Goal: Information Seeking & Learning: Learn about a topic

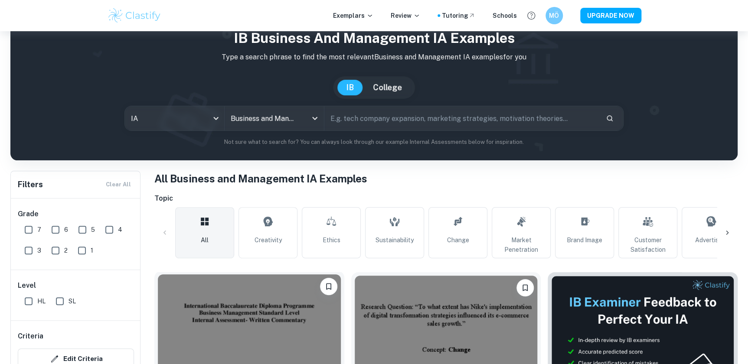
scroll to position [78, 0]
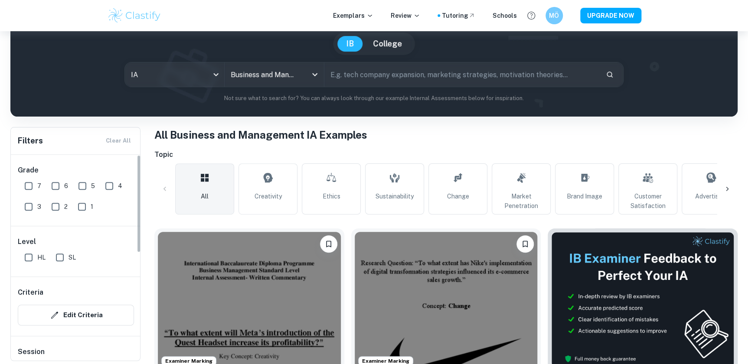
drag, startPoint x: 26, startPoint y: 182, endPoint x: 101, endPoint y: 203, distance: 78.5
click at [26, 182] on input "7" at bounding box center [28, 185] width 17 height 17
checkbox input "true"
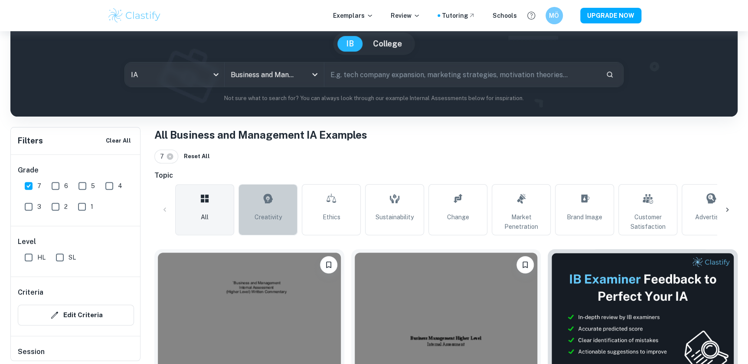
click at [269, 207] on icon at bounding box center [268, 198] width 10 height 21
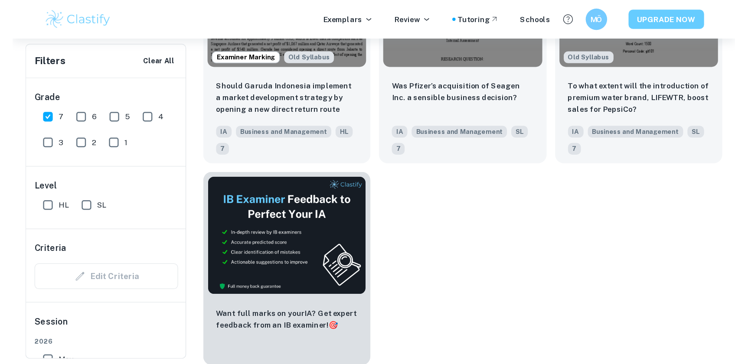
scroll to position [8201, 0]
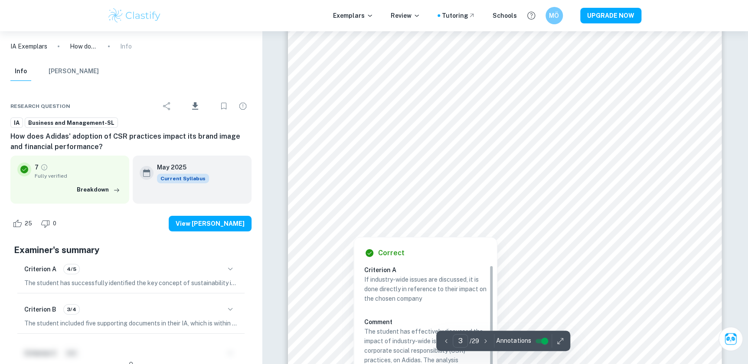
scroll to position [1418, 0]
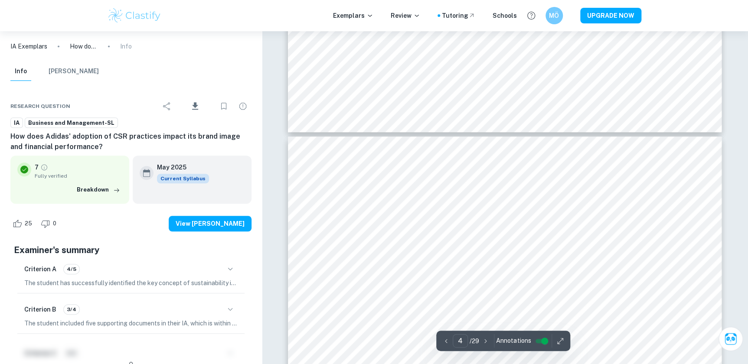
type input "3"
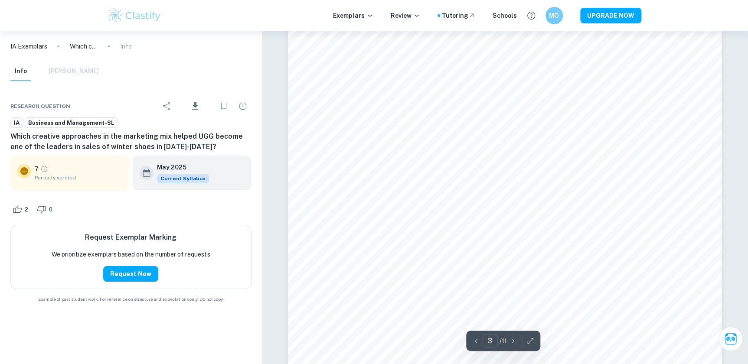
scroll to position [1497, 0]
type input "3"
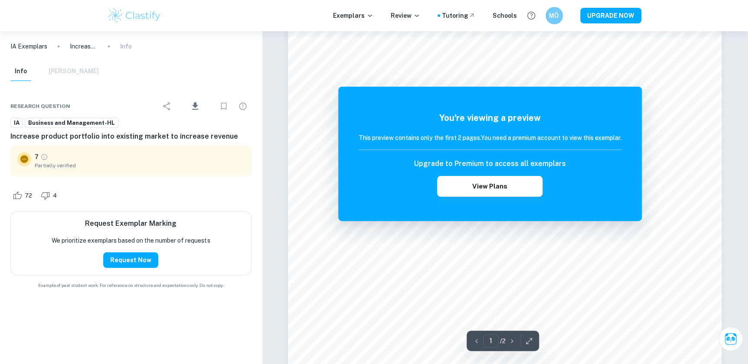
scroll to position [197, 0]
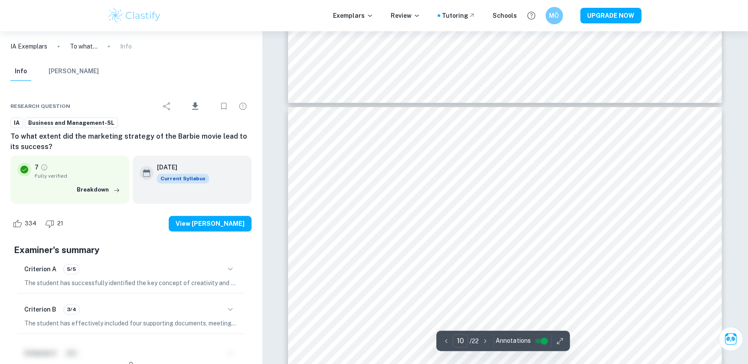
scroll to position [5241, 0]
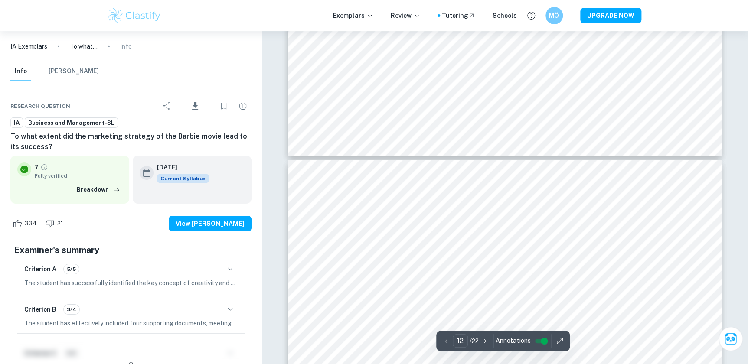
type input "11"
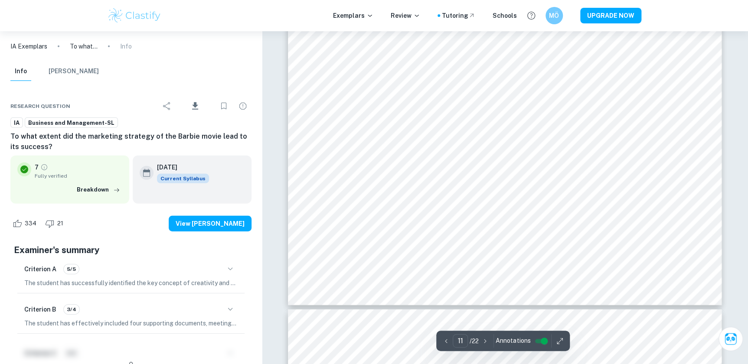
scroll to position [6227, 0]
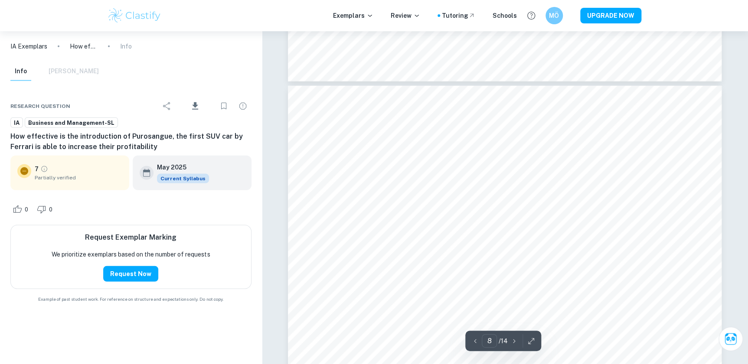
scroll to position [4453, 0]
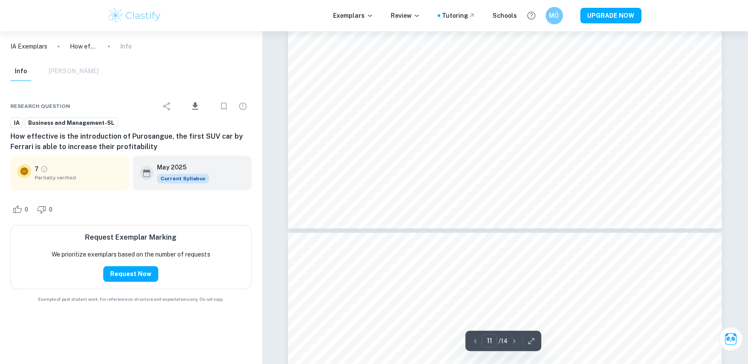
type input "12"
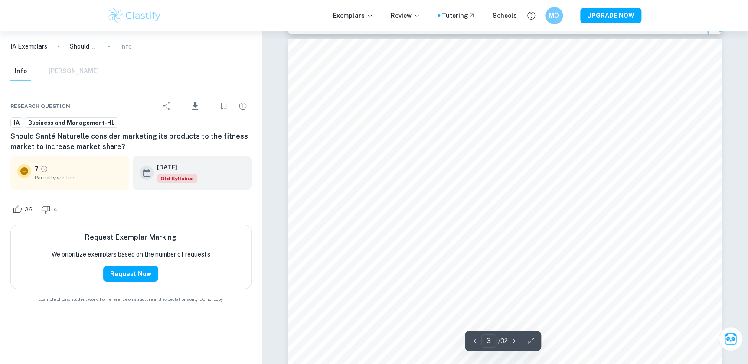
scroll to position [1379, 0]
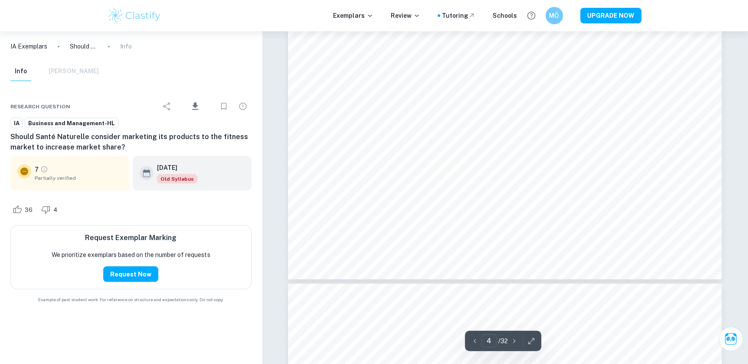
type input "5"
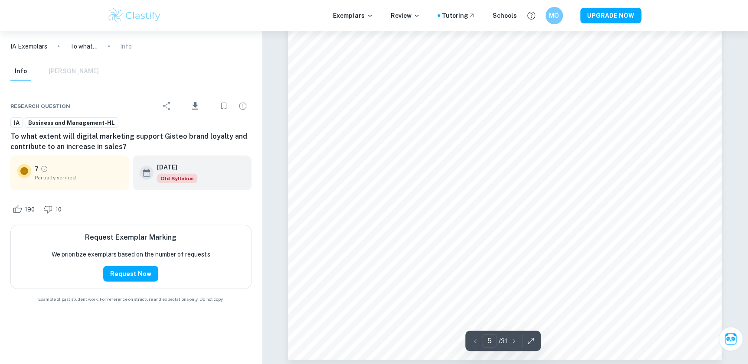
scroll to position [3035, 0]
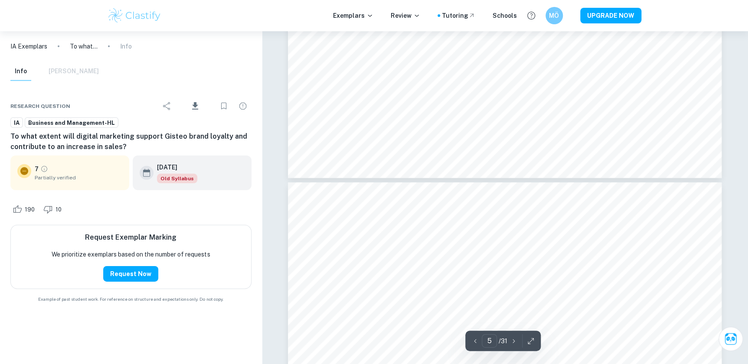
type input "6"
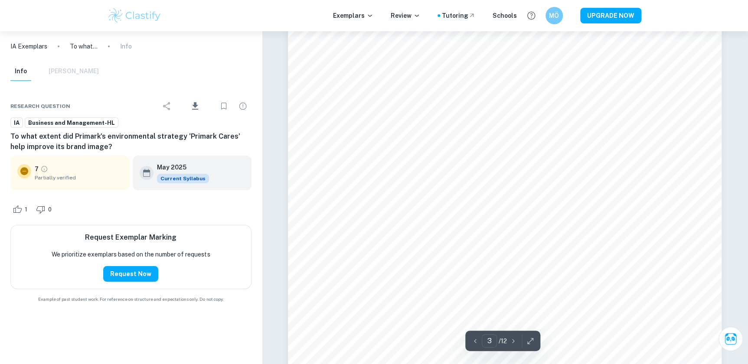
scroll to position [1655, 0]
type input "3"
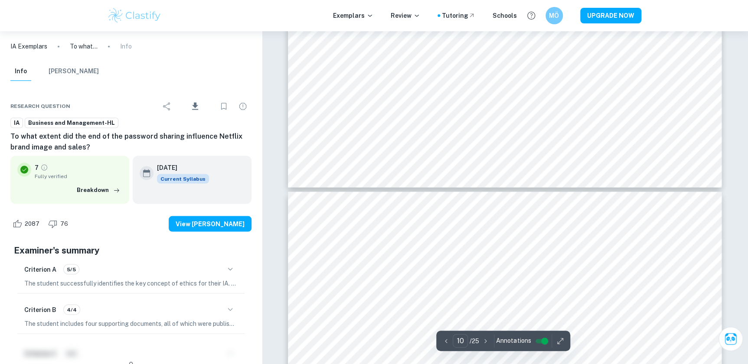
scroll to position [5636, 0]
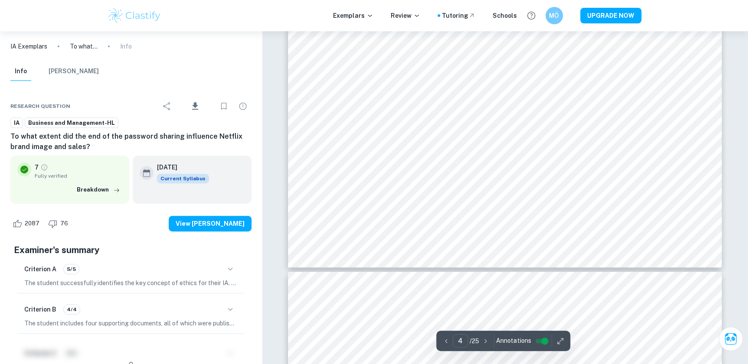
type input "3"
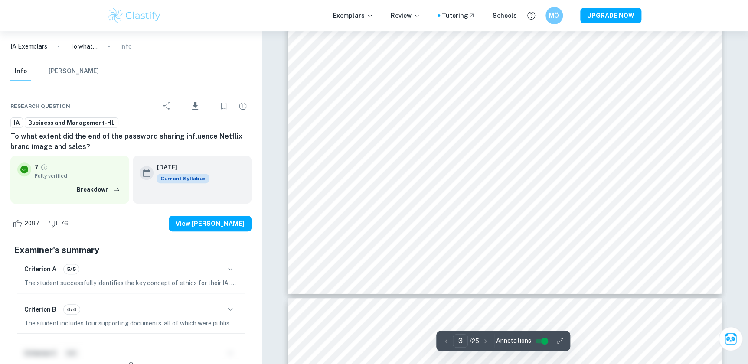
scroll to position [1655, 0]
